Goal: Find specific page/section

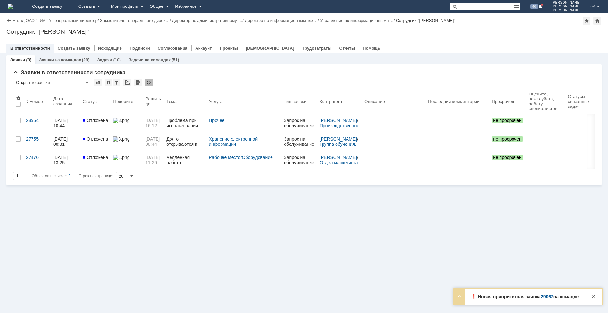
click at [459, 297] on div at bounding box center [459, 297] width 8 height 8
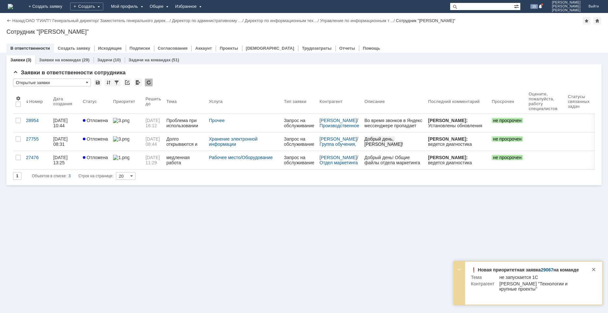
click at [545, 268] on link "29067" at bounding box center [547, 269] width 13 height 5
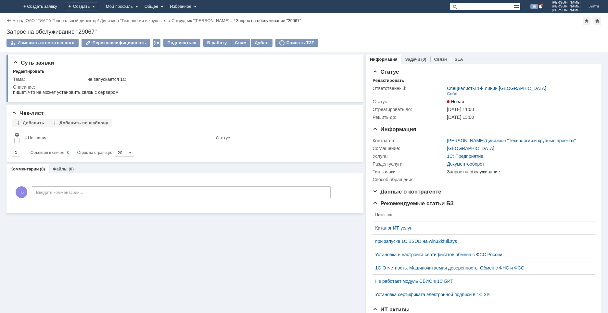
click at [8, 6] on img at bounding box center [8, 6] width 0 height 0
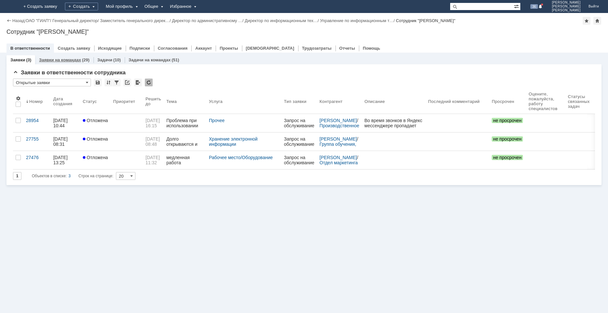
click at [63, 57] on link "Заявки на командах" at bounding box center [60, 59] width 42 height 5
